Goal: Task Accomplishment & Management: Use online tool/utility

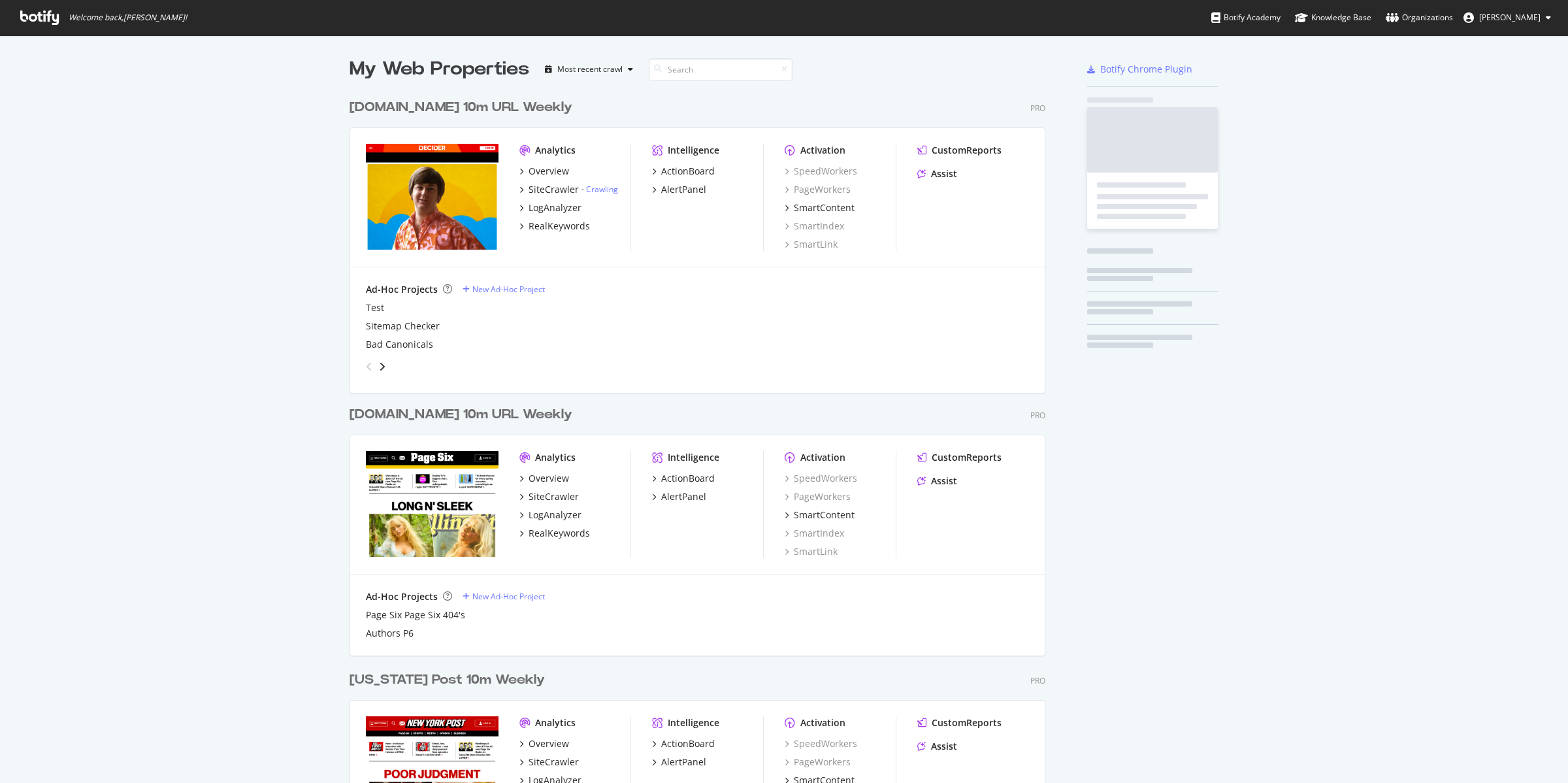
scroll to position [1554, 694]
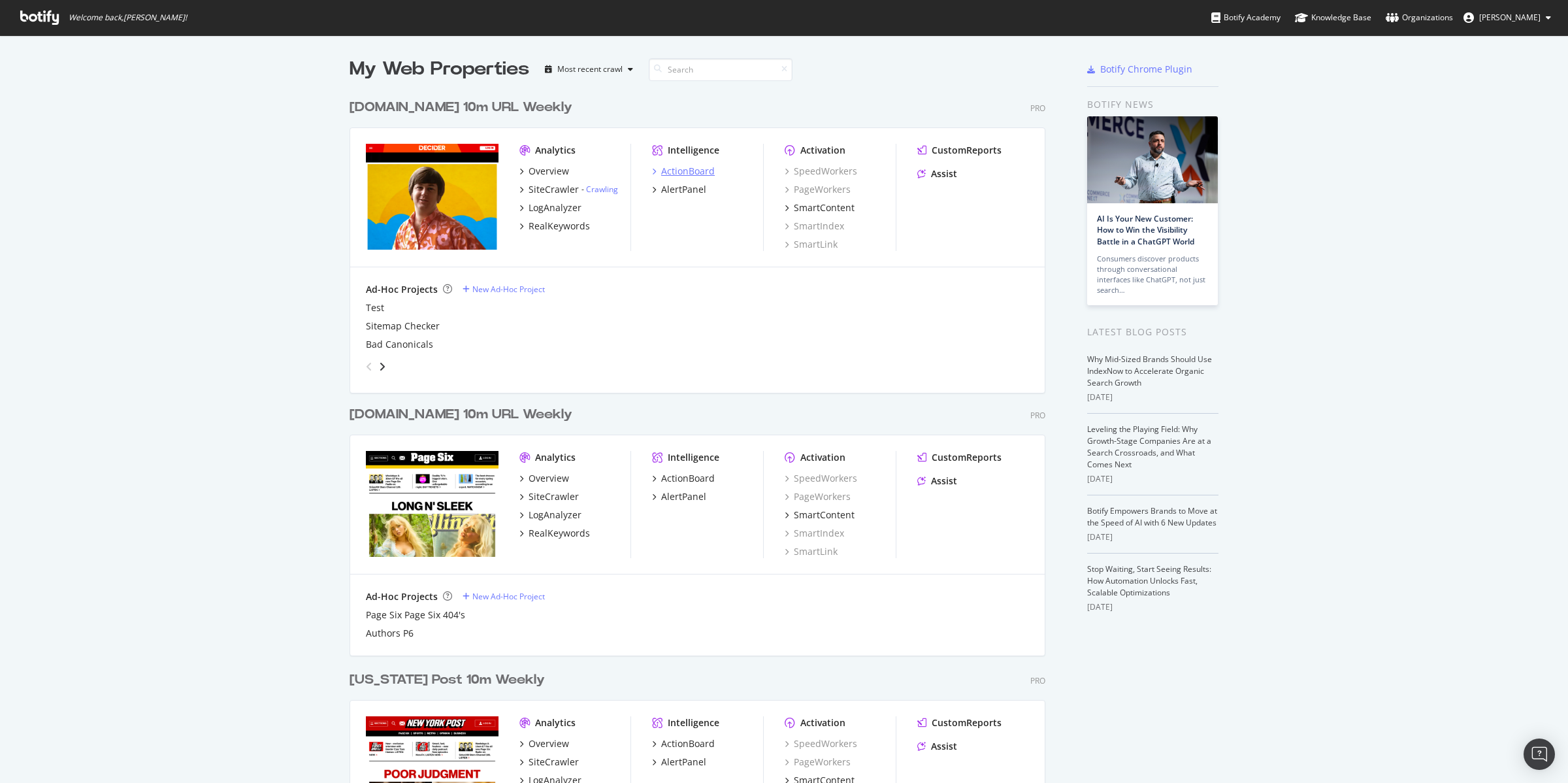
click at [686, 174] on div "ActionBoard" at bounding box center [688, 171] width 53 height 13
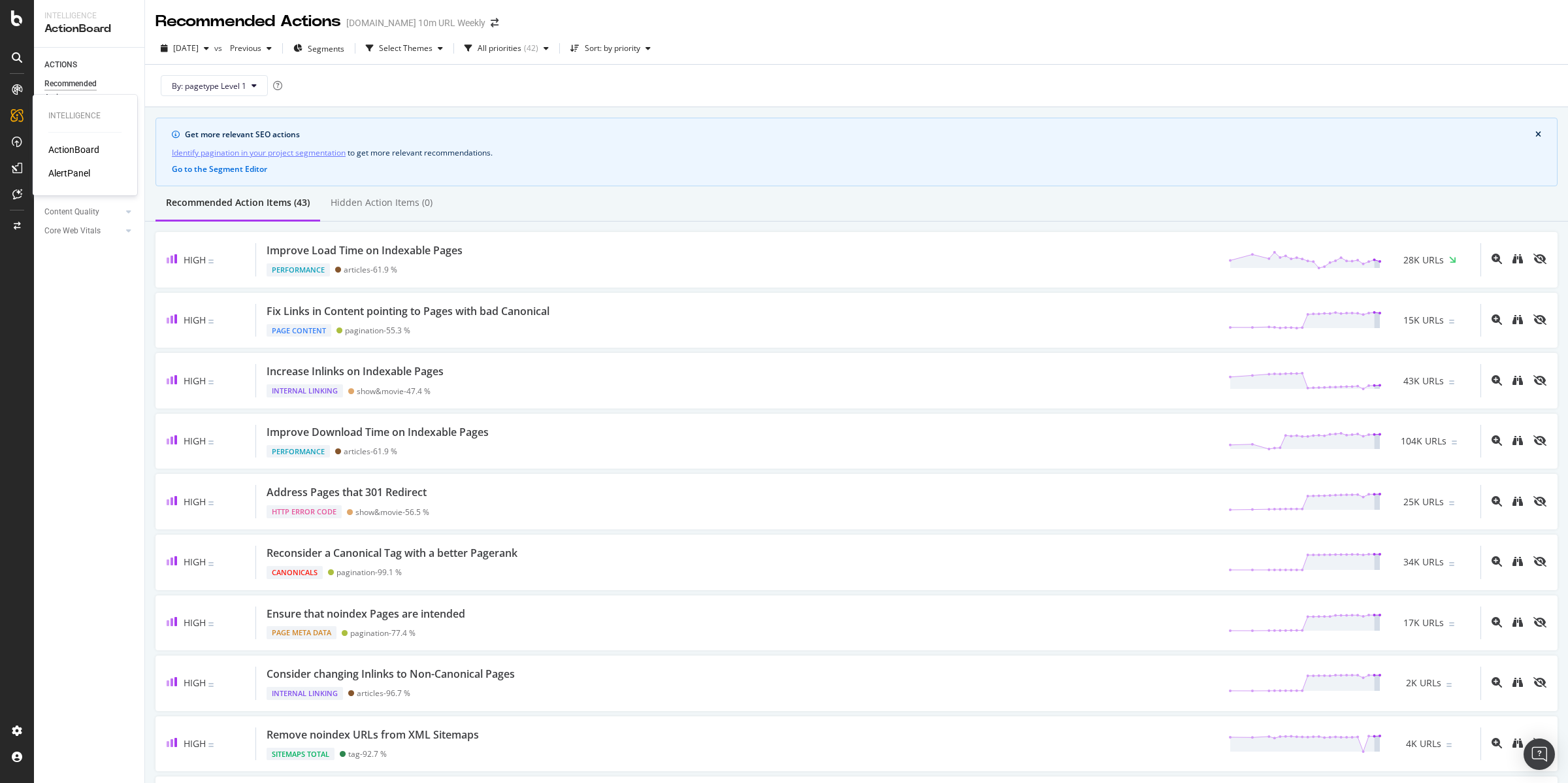
click at [73, 168] on div "AlertPanel" at bounding box center [68, 173] width 42 height 13
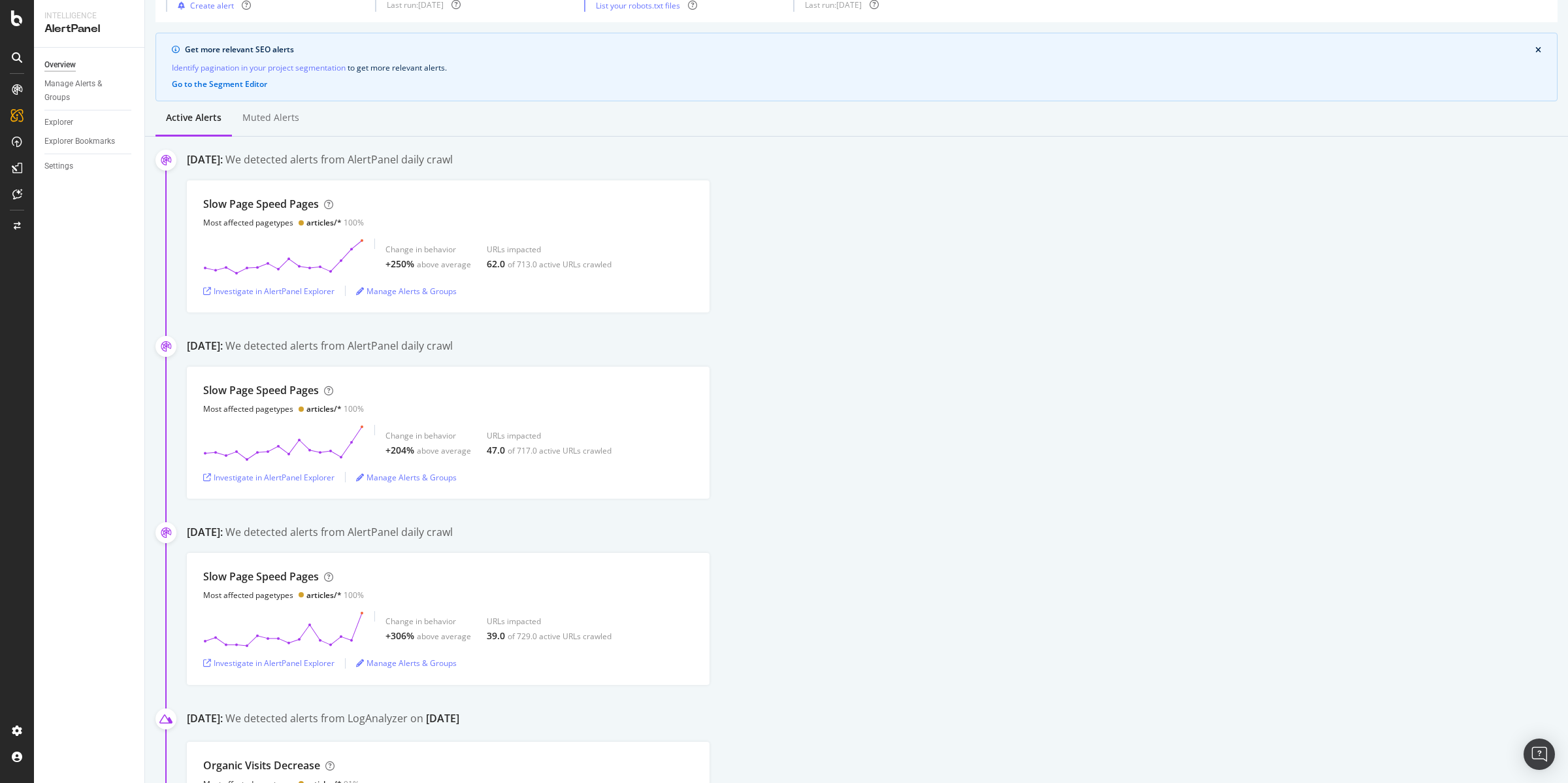
scroll to position [169, 0]
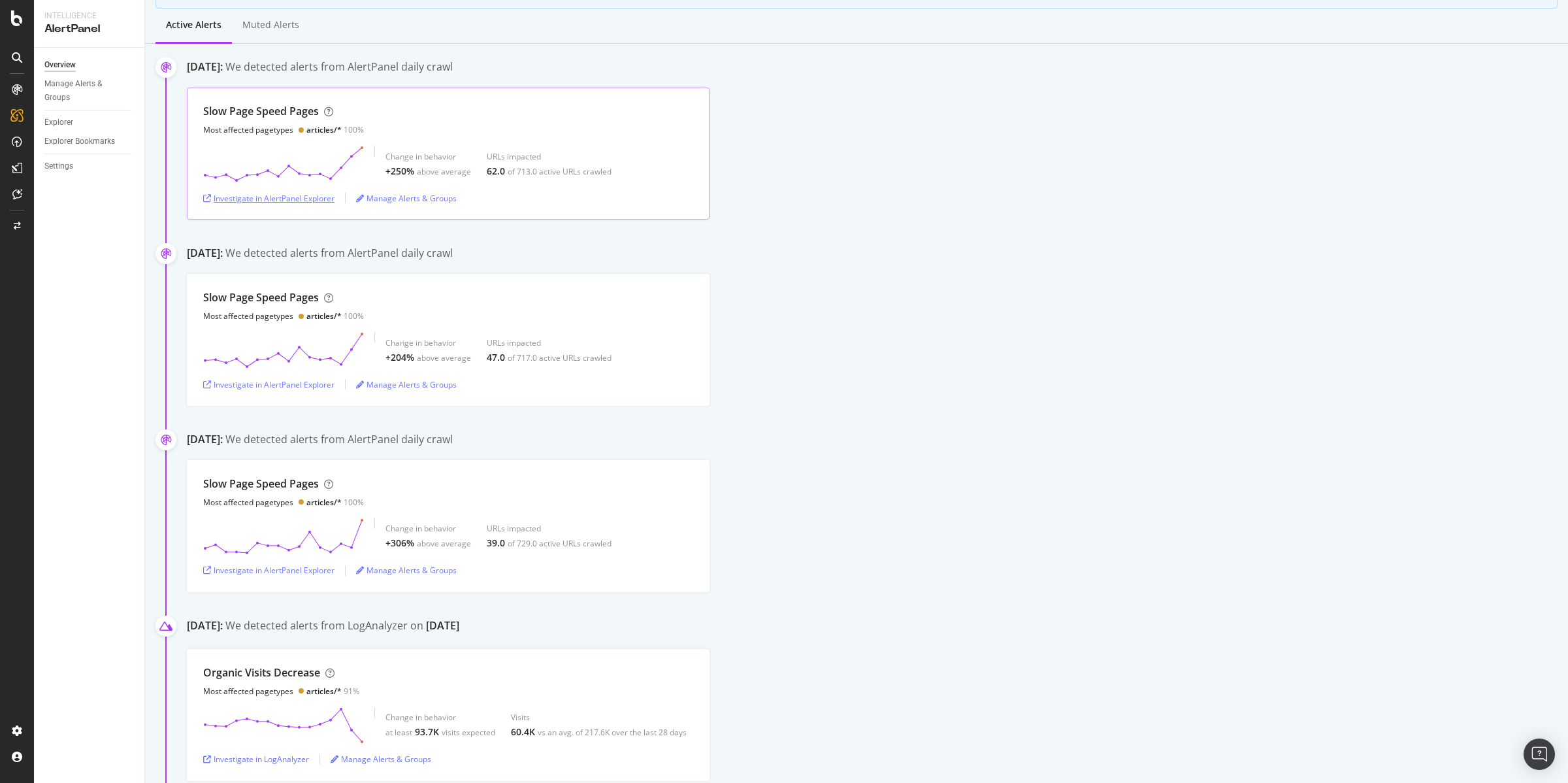
click at [291, 199] on div "Investigate in AlertPanel Explorer" at bounding box center [269, 198] width 131 height 12
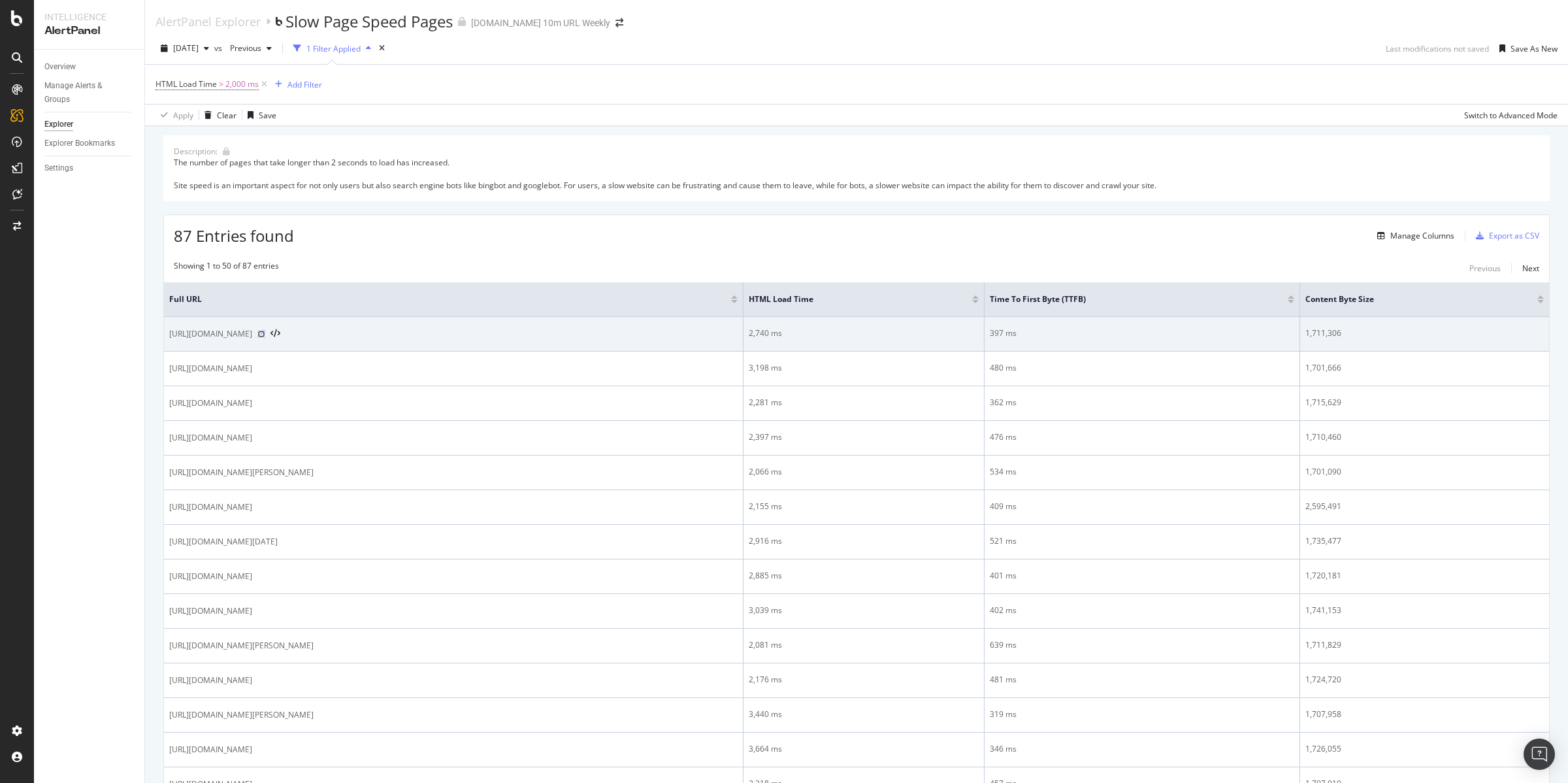
click at [266, 335] on icon at bounding box center [261, 333] width 8 height 8
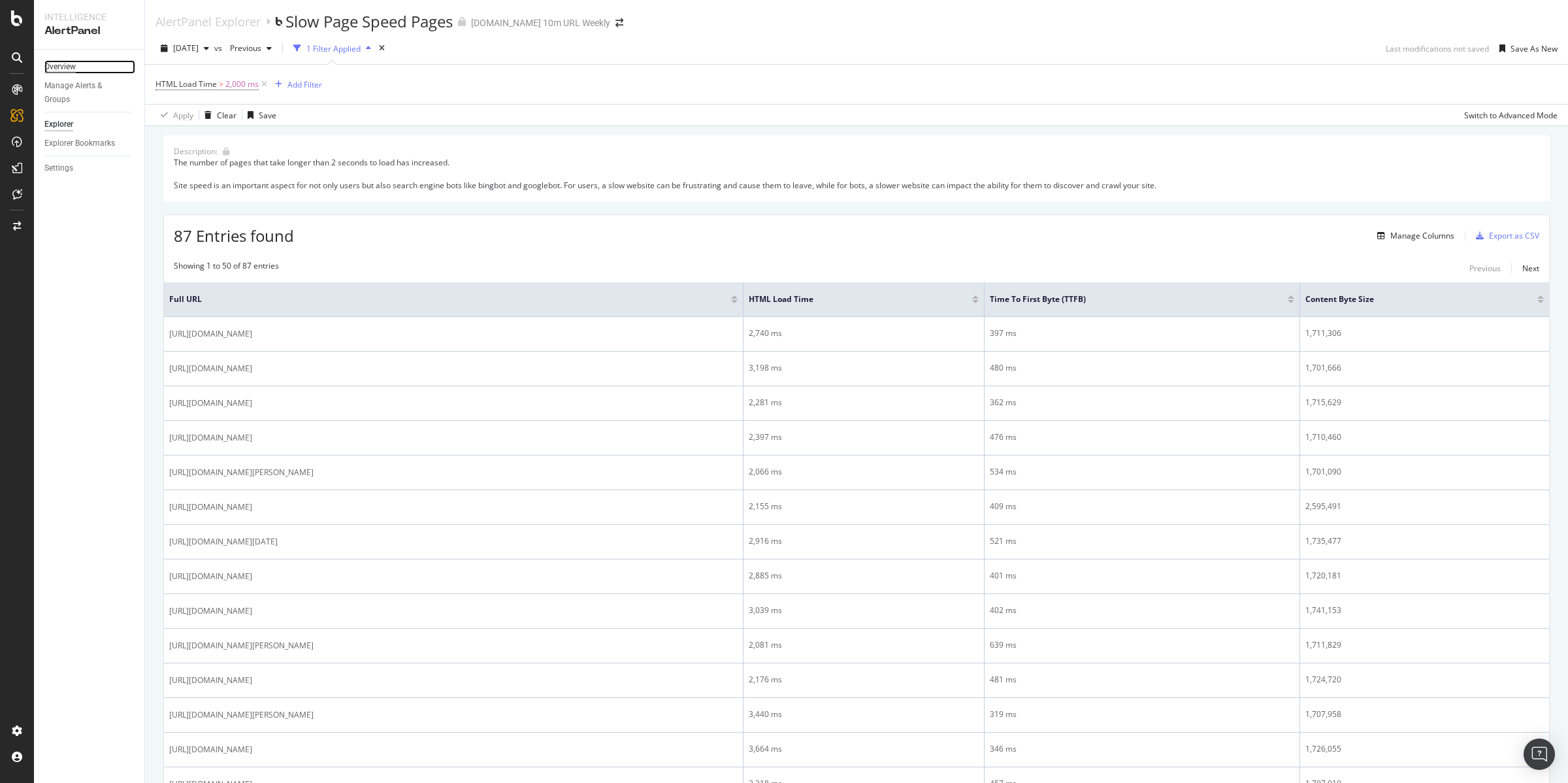
click at [71, 63] on div "Overview" at bounding box center [60, 67] width 31 height 13
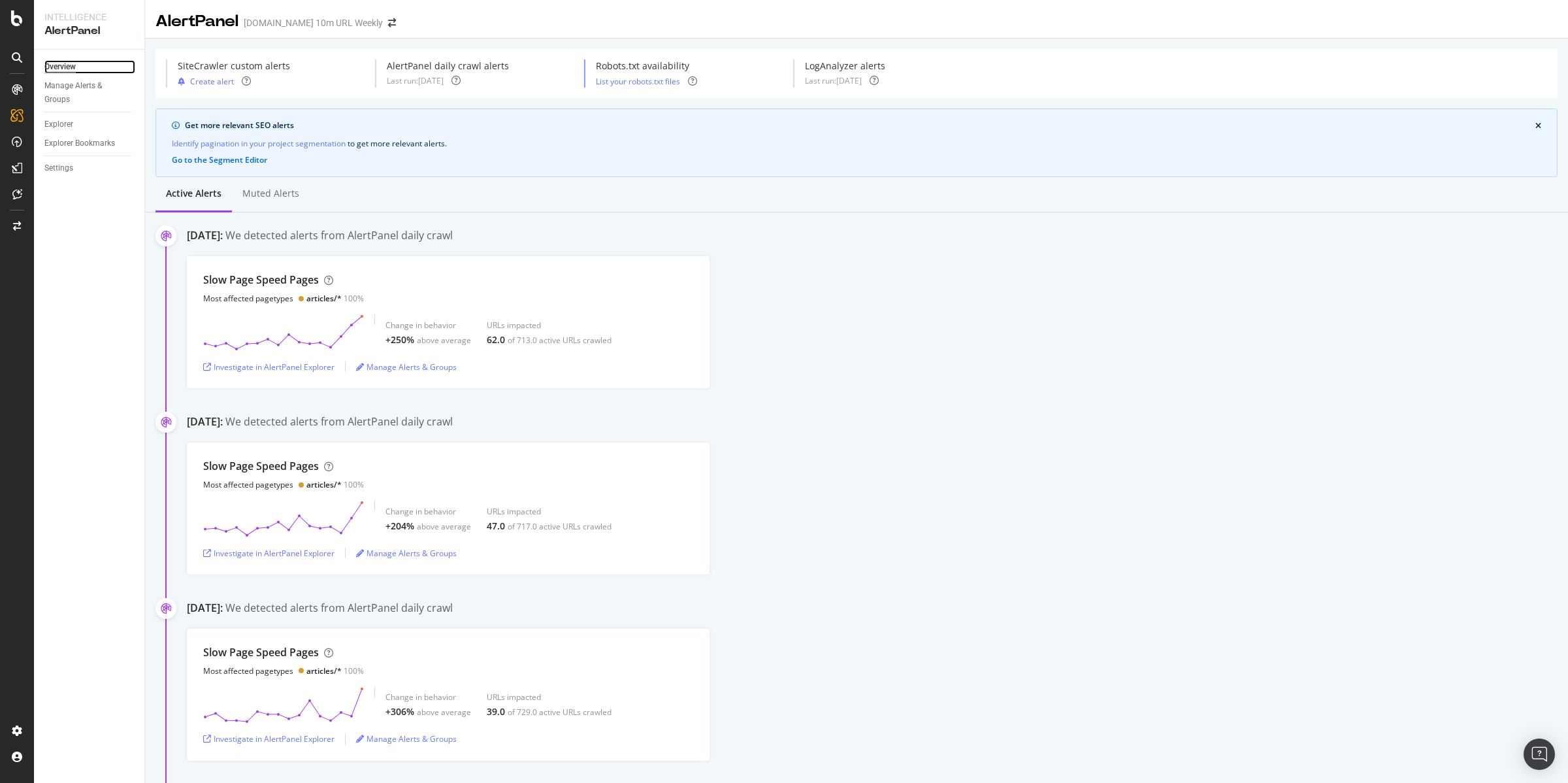
click at [63, 60] on div "Overview" at bounding box center [60, 67] width 31 height 13
click at [16, 18] on icon at bounding box center [17, 19] width 12 height 16
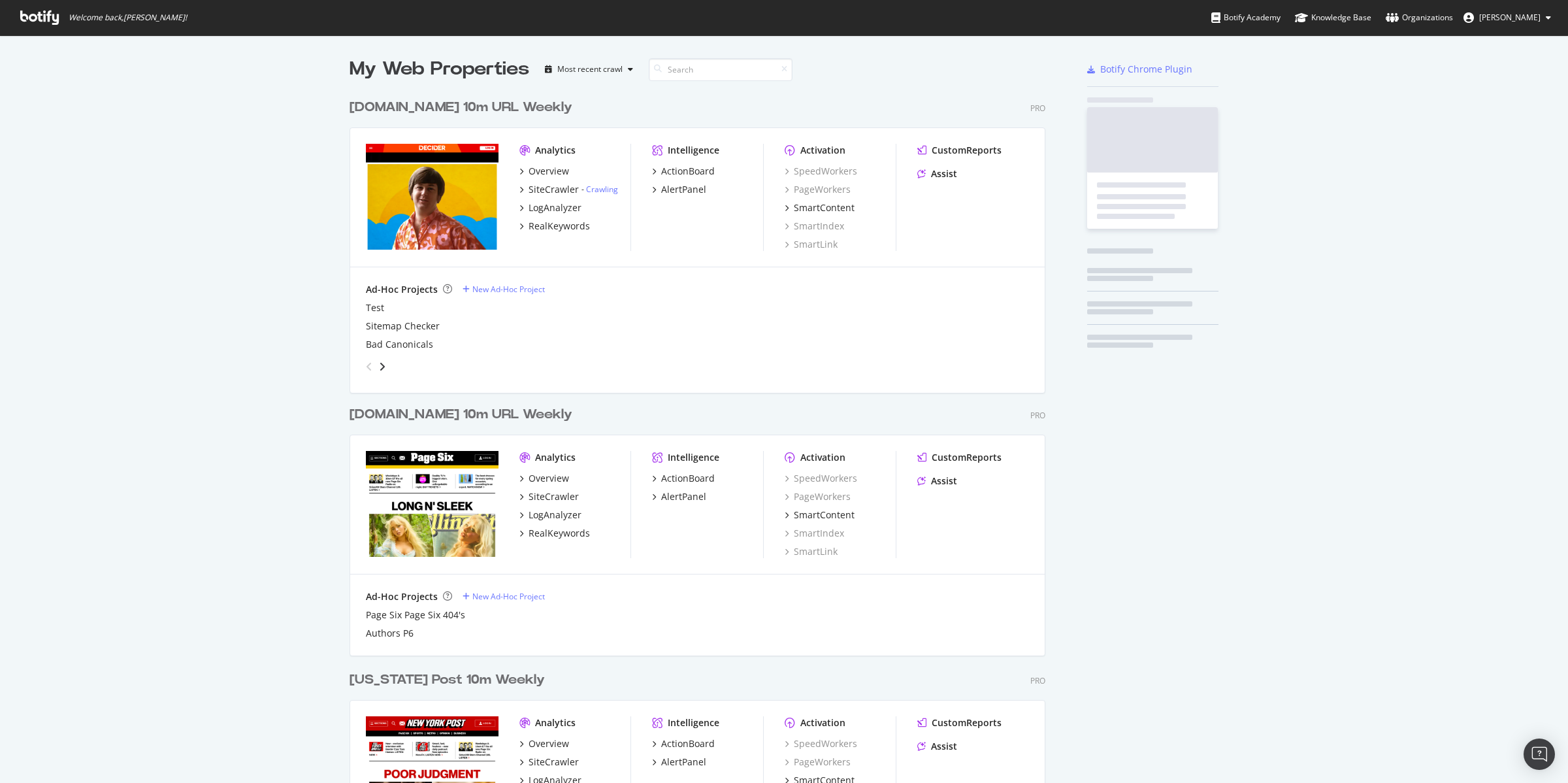
scroll to position [1554, 694]
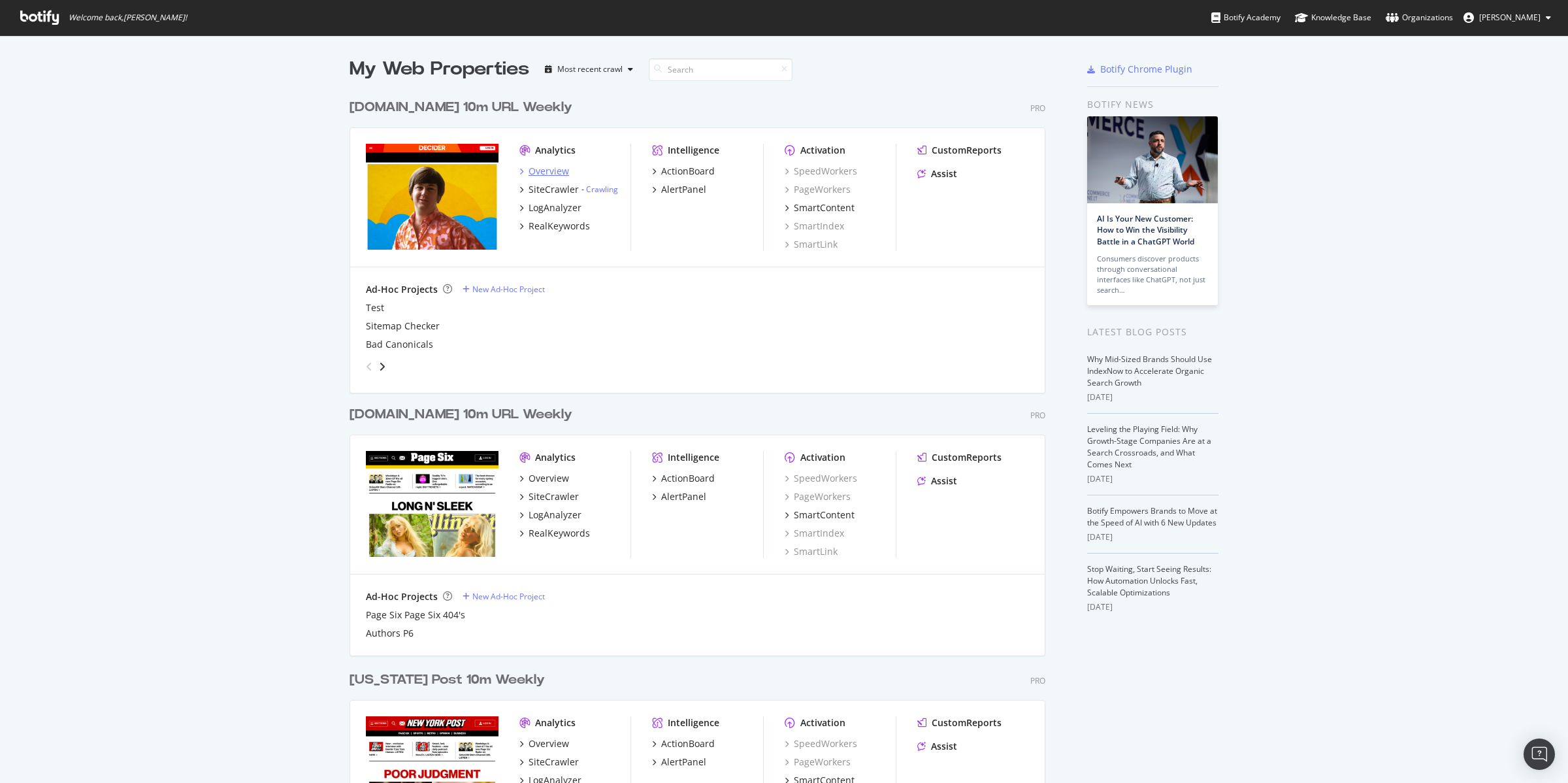
click at [539, 174] on div "Overview" at bounding box center [549, 171] width 41 height 13
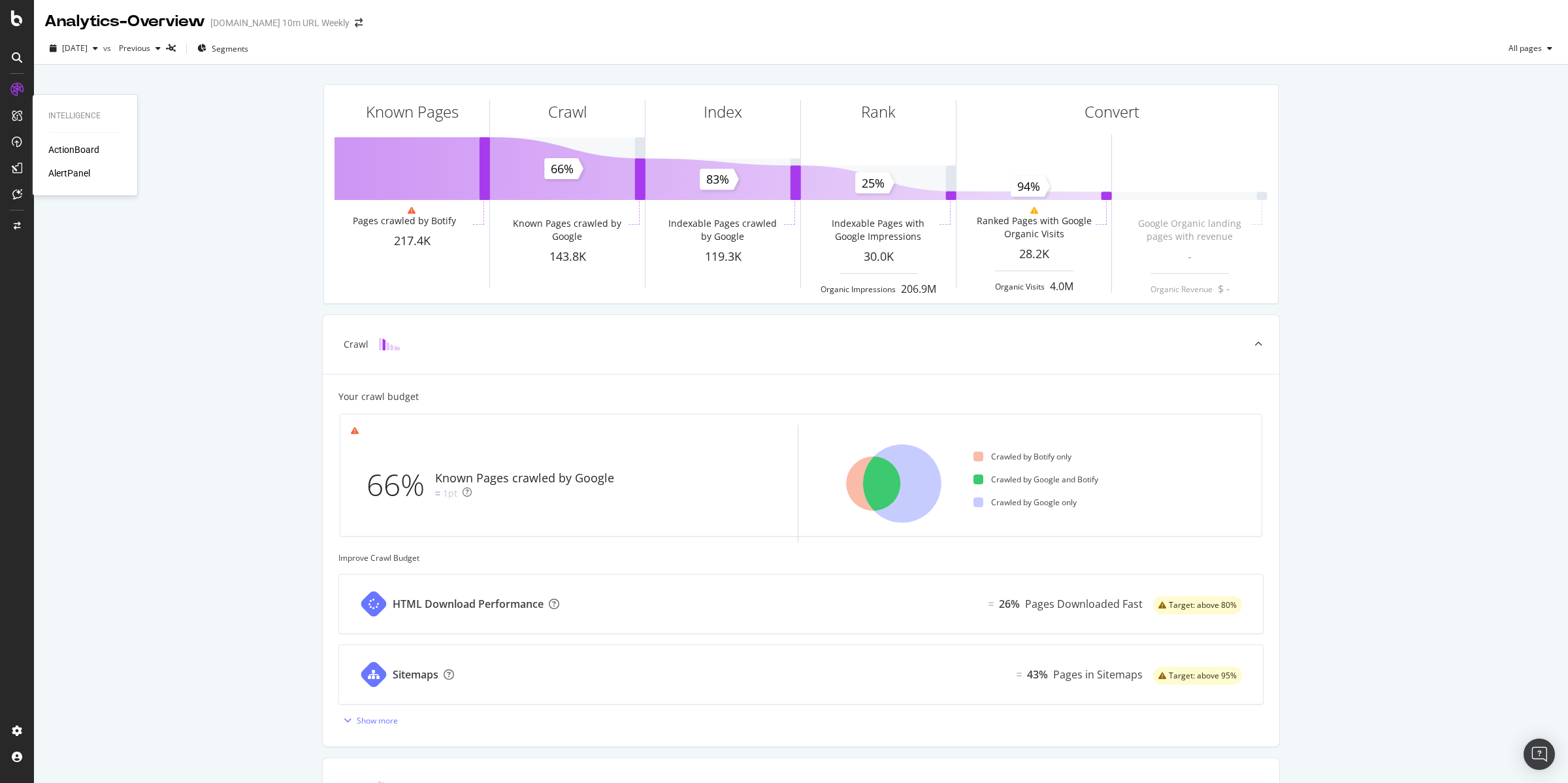
click at [71, 151] on div "ActionBoard" at bounding box center [73, 149] width 51 height 13
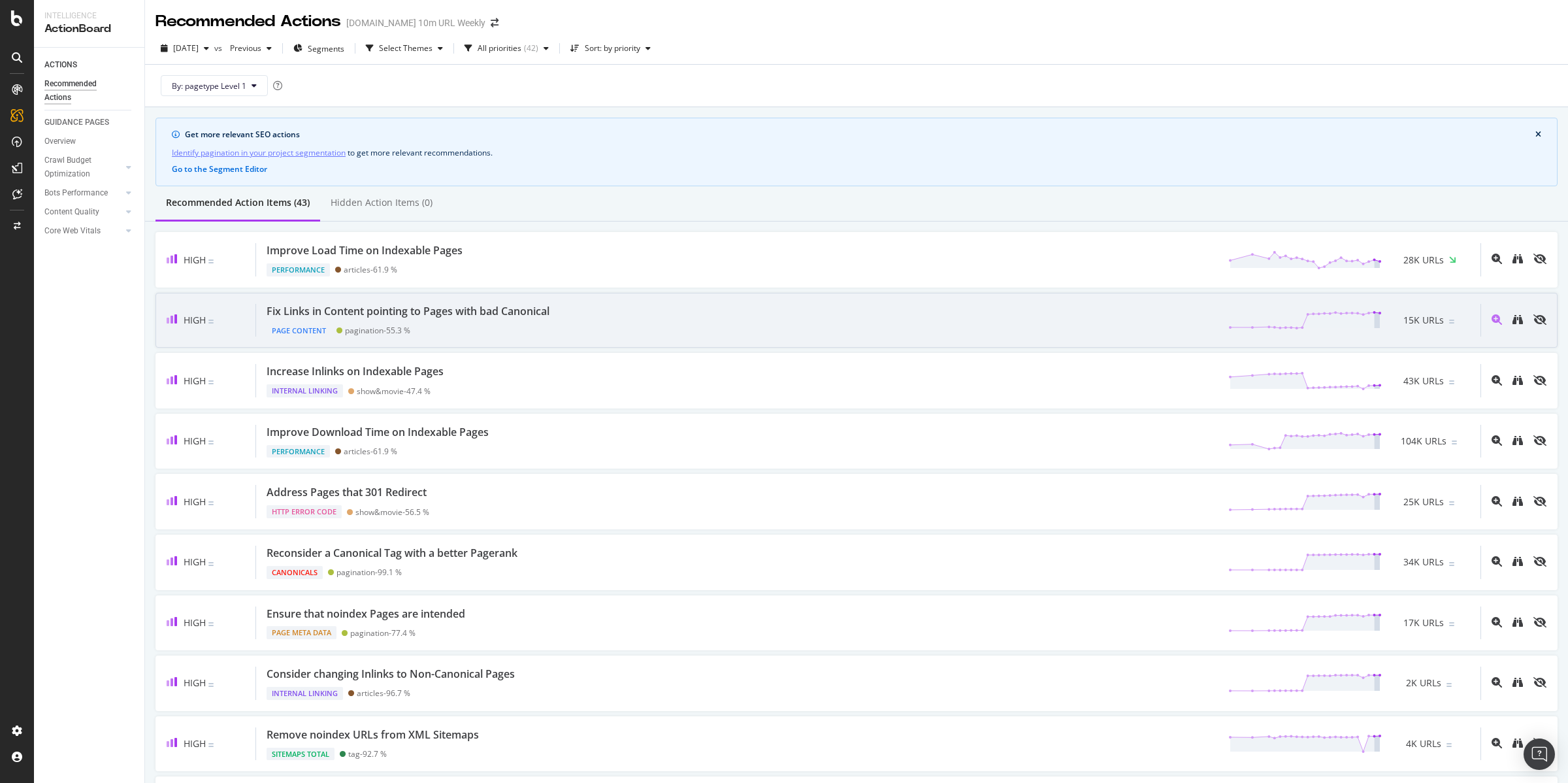
scroll to position [4, 0]
click at [364, 313] on div "Fix Links in Content pointing to Pages with bad Canonical" at bounding box center [408, 308] width 283 height 15
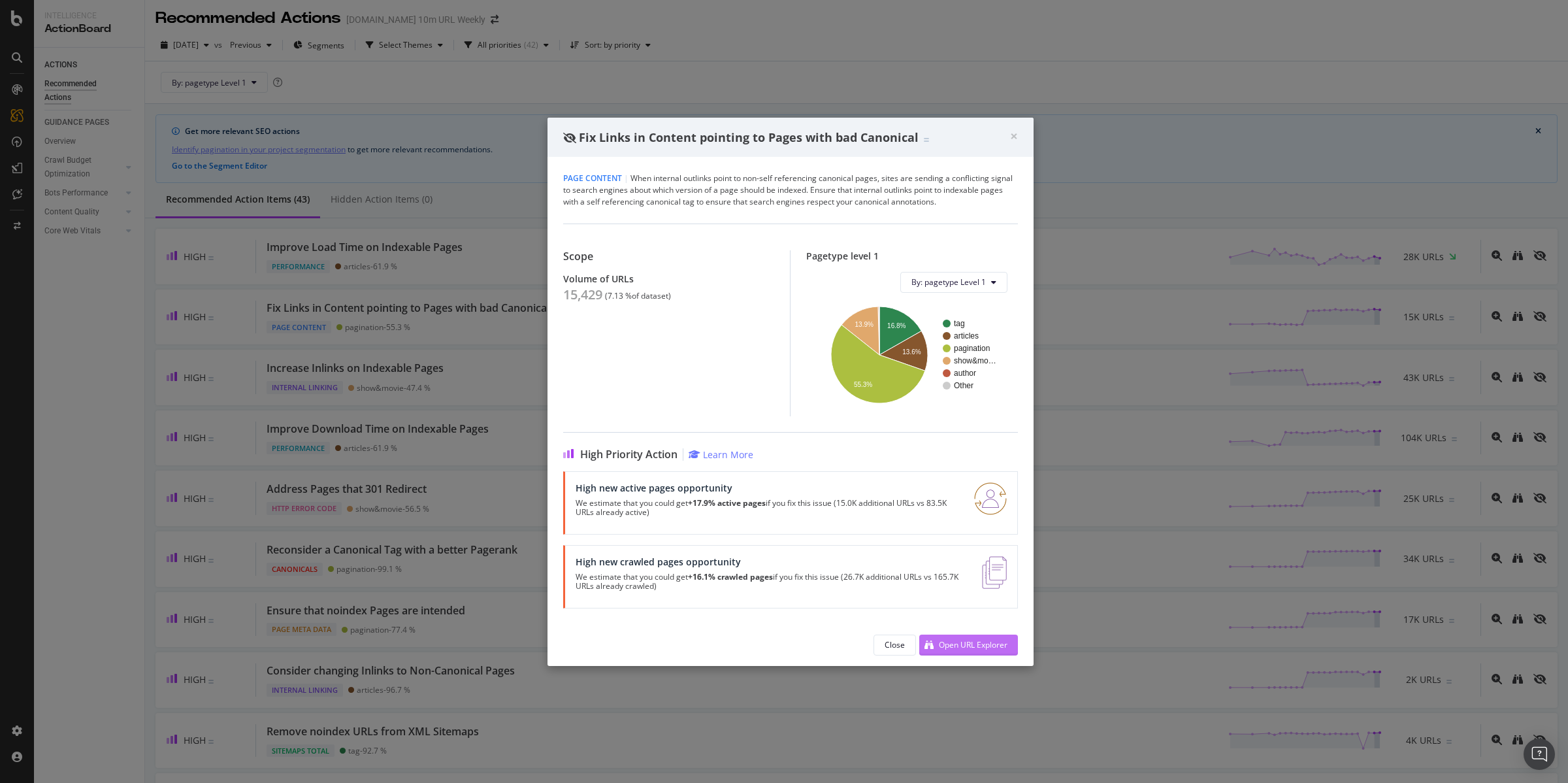
click at [959, 649] on div "Open URL Explorer" at bounding box center [973, 644] width 68 height 12
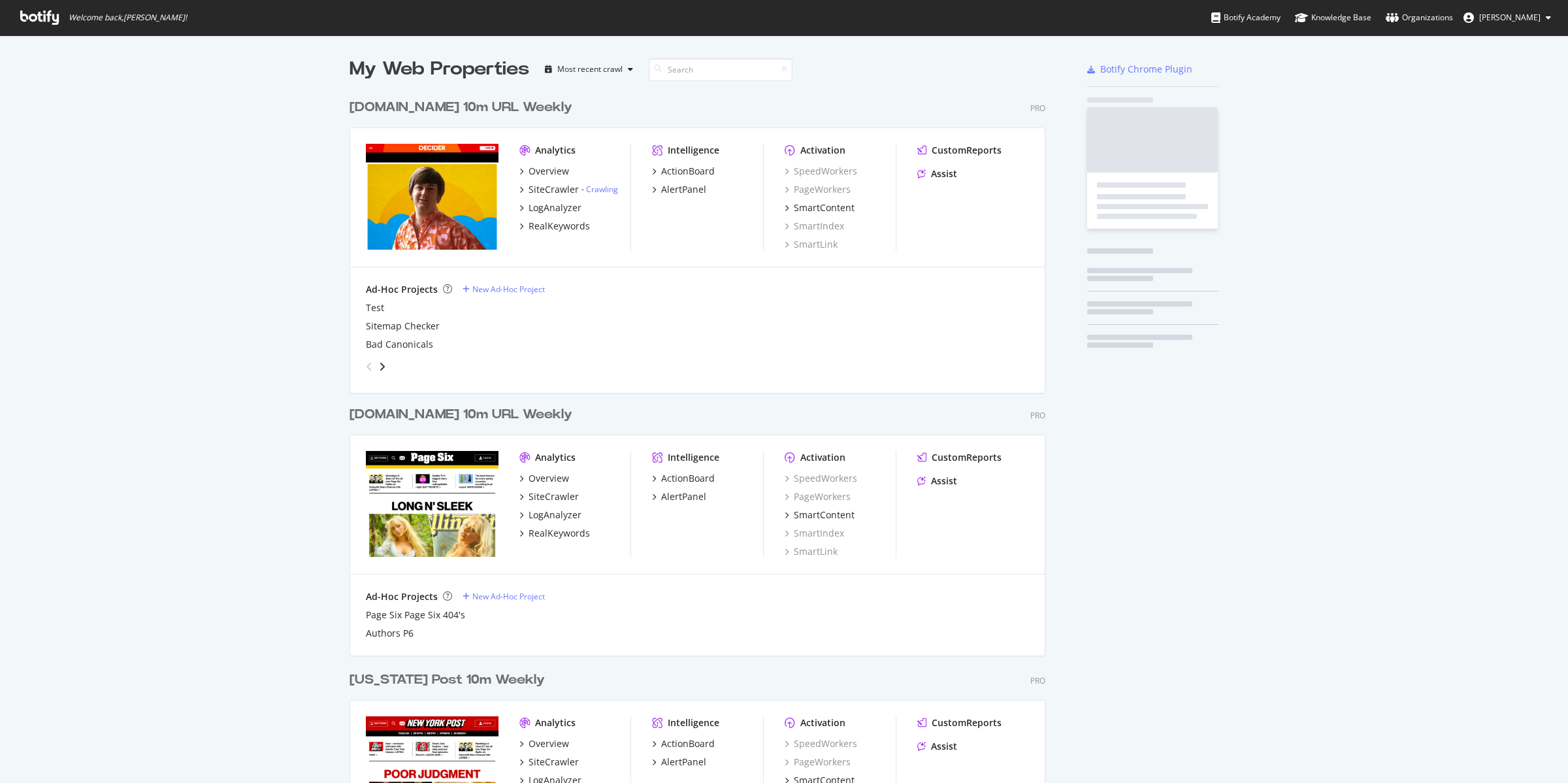
scroll to position [1554, 694]
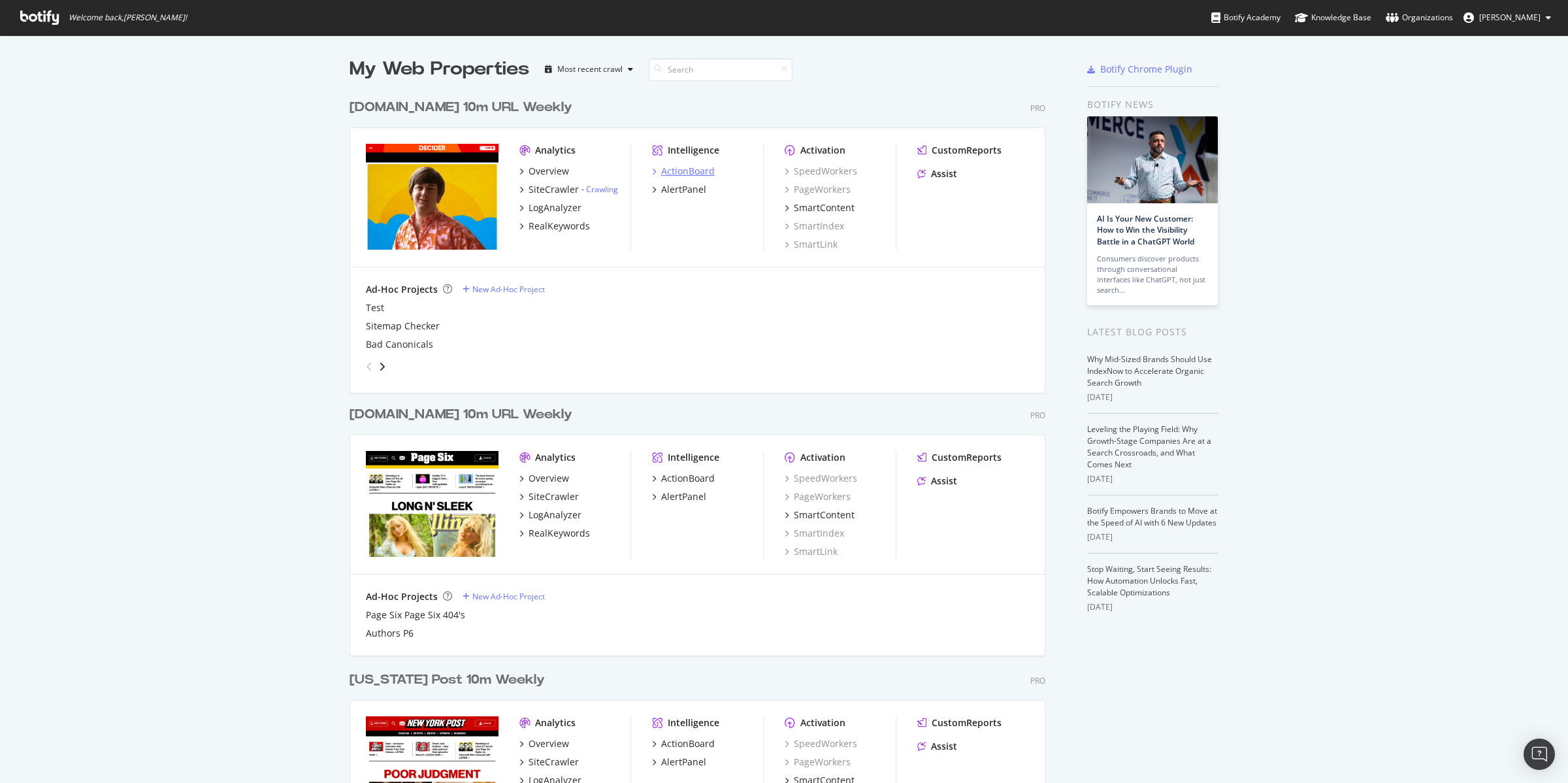
click at [698, 169] on div "ActionBoard" at bounding box center [688, 171] width 53 height 13
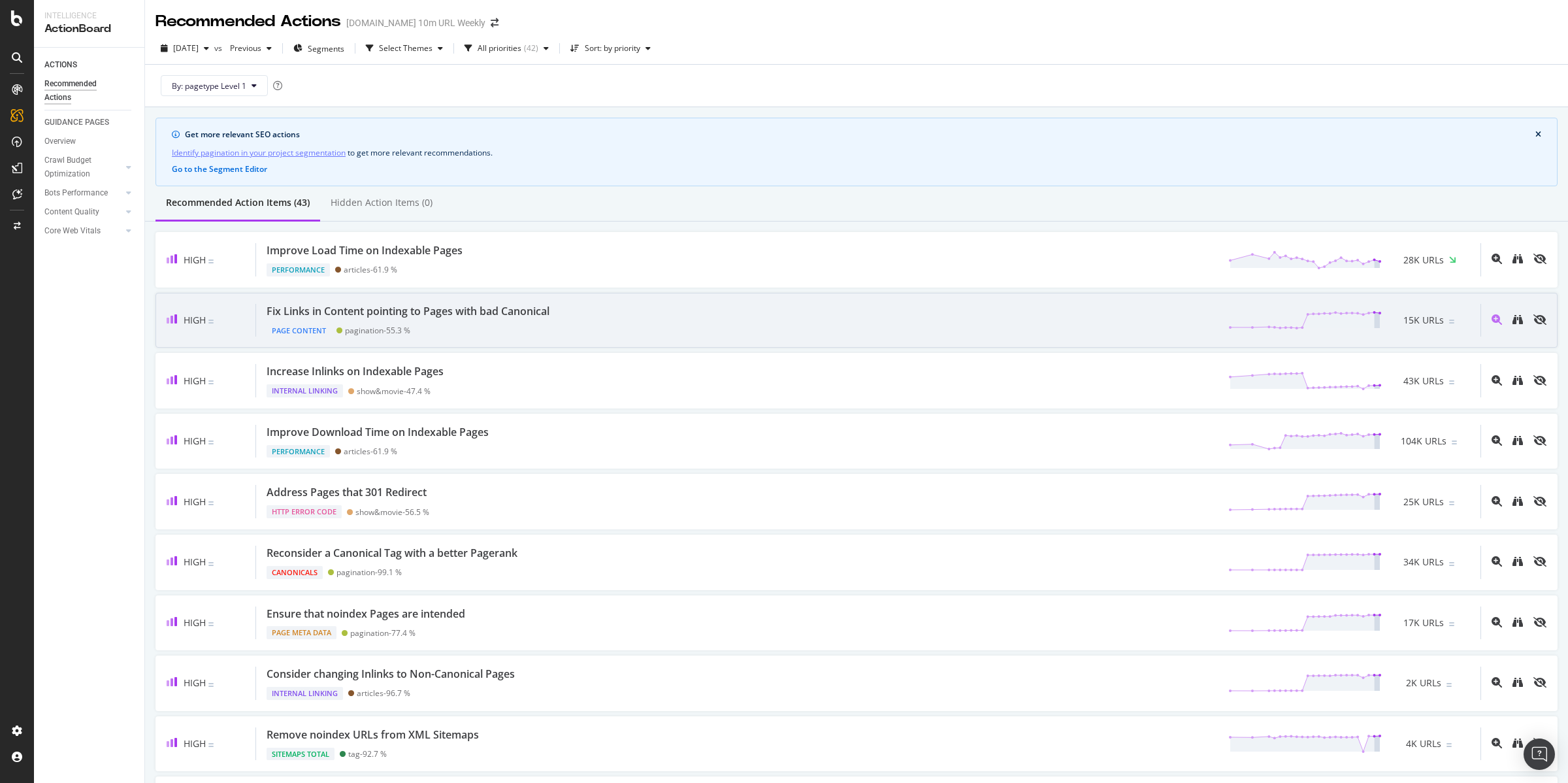
click at [507, 313] on div "Fix Links in Content pointing to Pages with bad Canonical" at bounding box center [408, 311] width 283 height 15
click at [303, 327] on div "Page Content" at bounding box center [298, 331] width 65 height 13
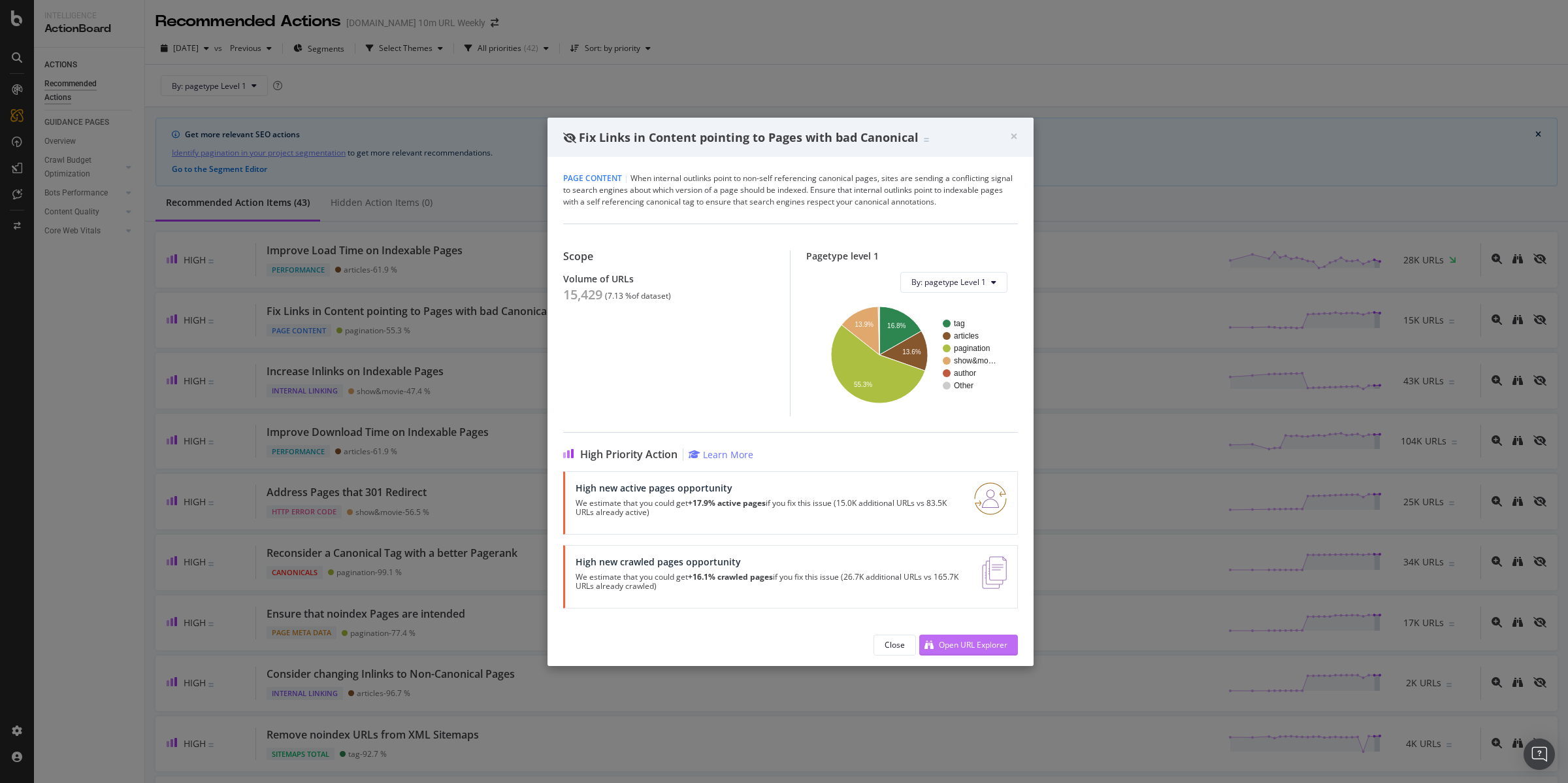
click at [970, 638] on div "Open URL Explorer" at bounding box center [963, 645] width 88 height 20
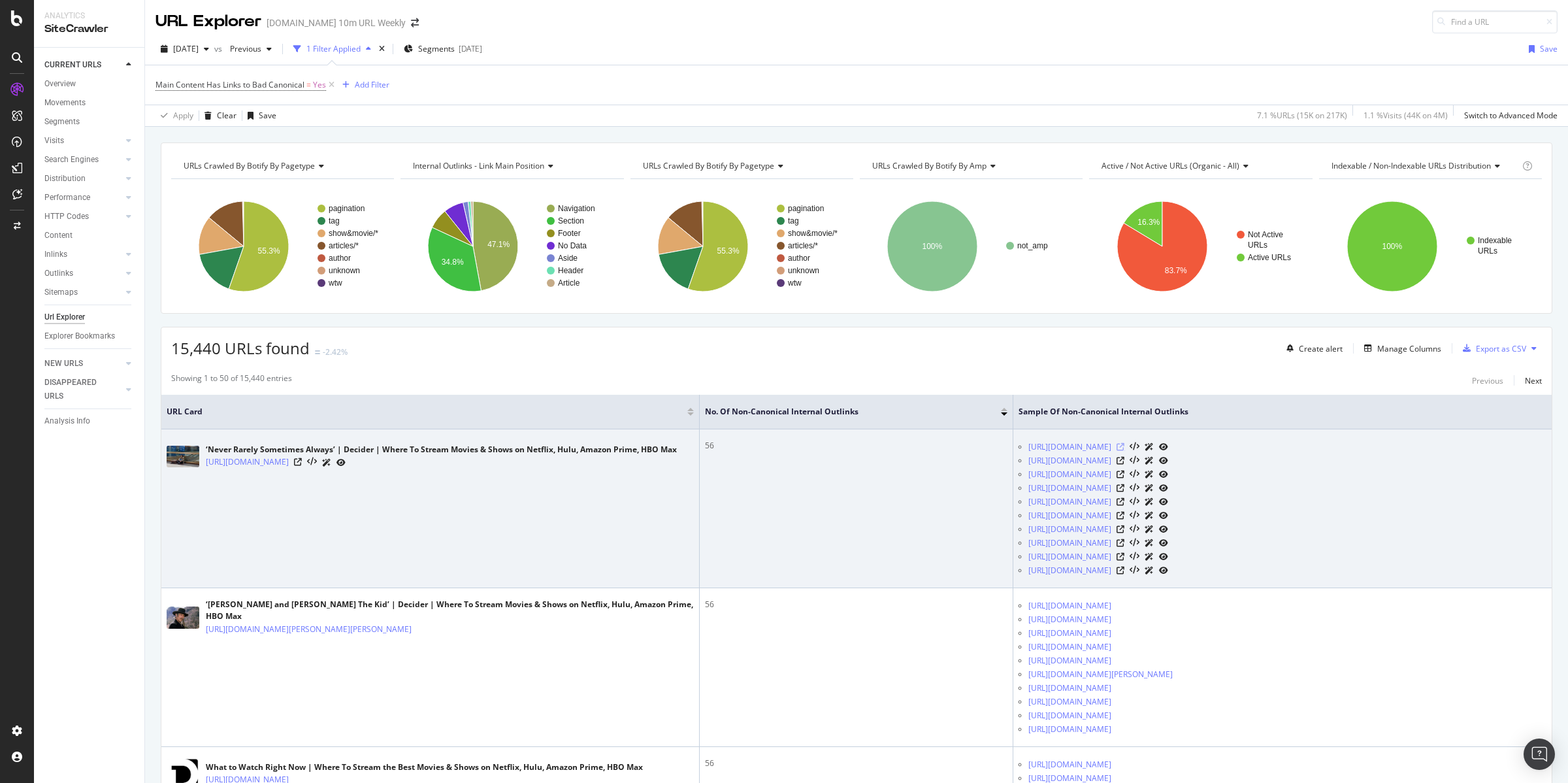
click at [1125, 448] on icon at bounding box center [1120, 447] width 8 height 8
click at [1111, 465] on link "[URL][DOMAIN_NAME]" at bounding box center [1070, 460] width 83 height 13
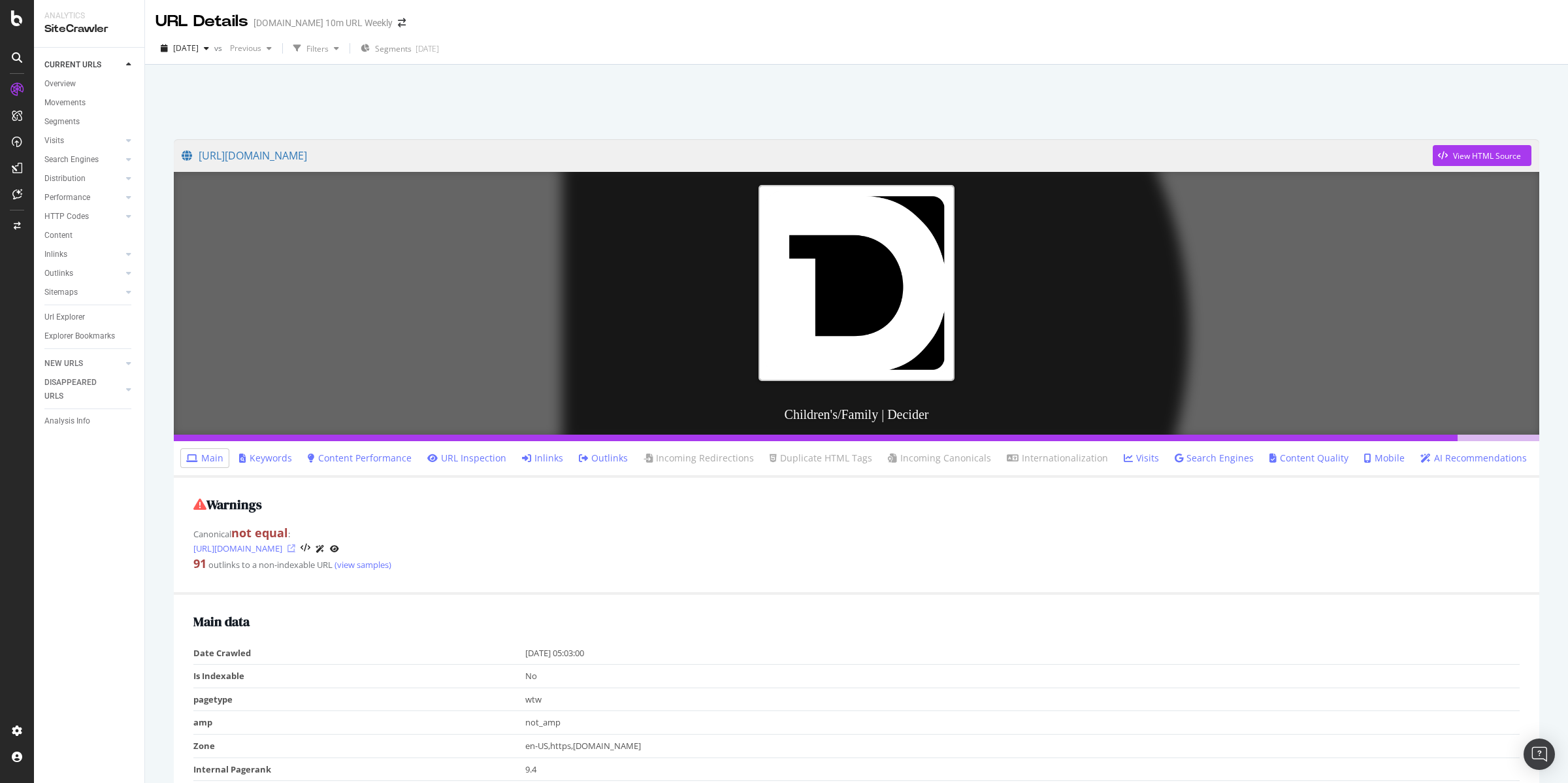
click at [295, 547] on icon at bounding box center [291, 548] width 8 height 8
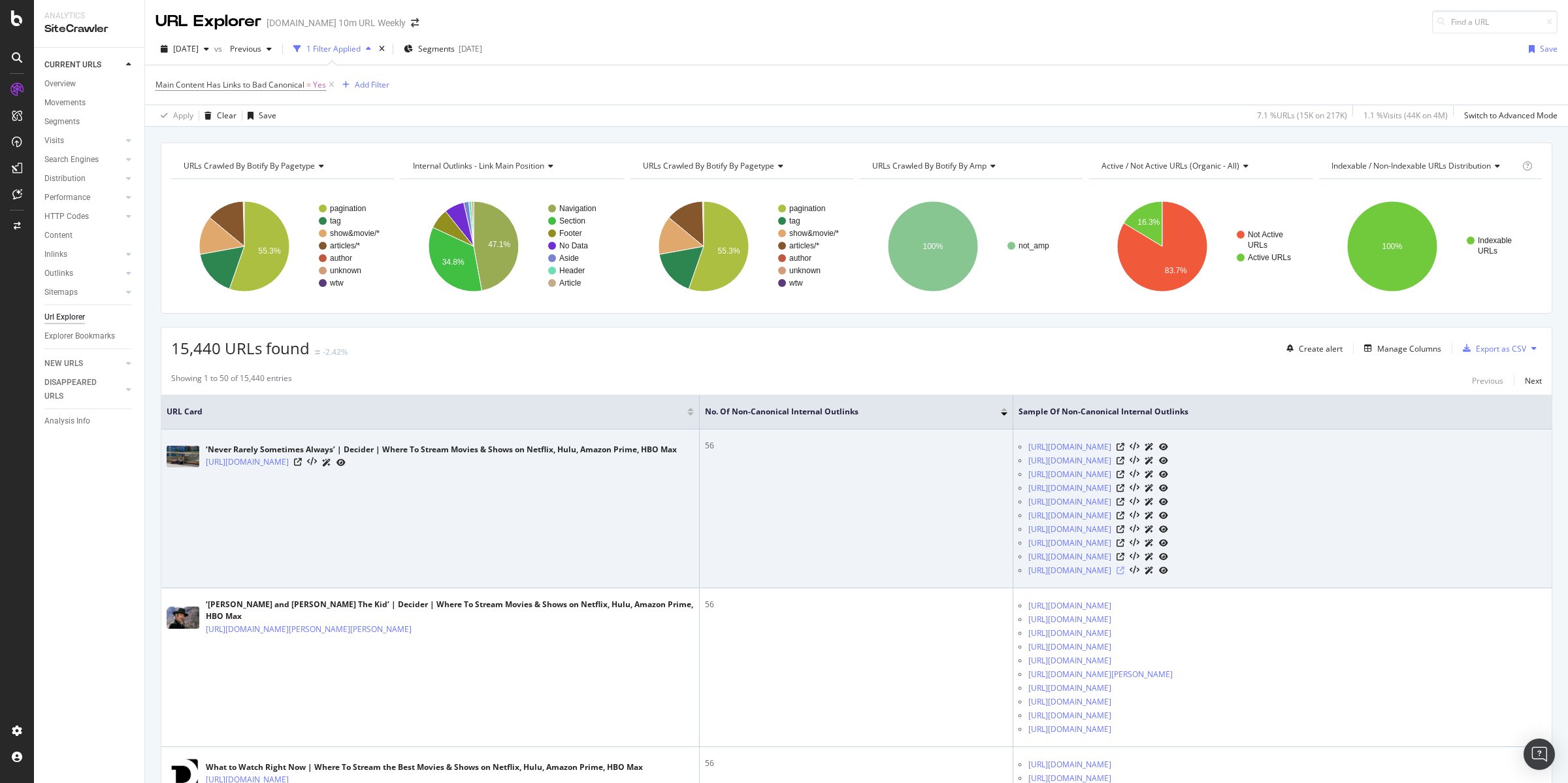
click at [1125, 573] on icon at bounding box center [1120, 571] width 8 height 8
